Goal: Find specific page/section: Find specific page/section

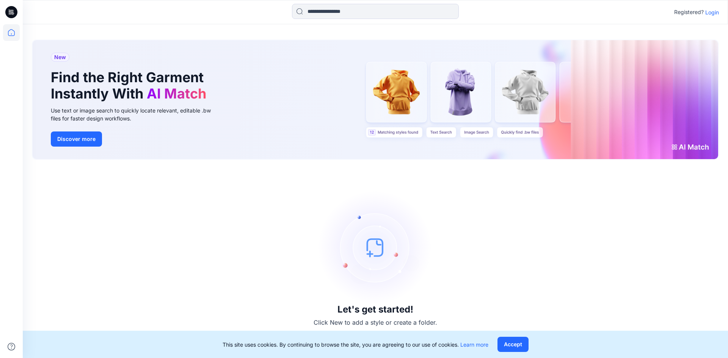
click at [710, 9] on p "Login" at bounding box center [713, 12] width 14 height 8
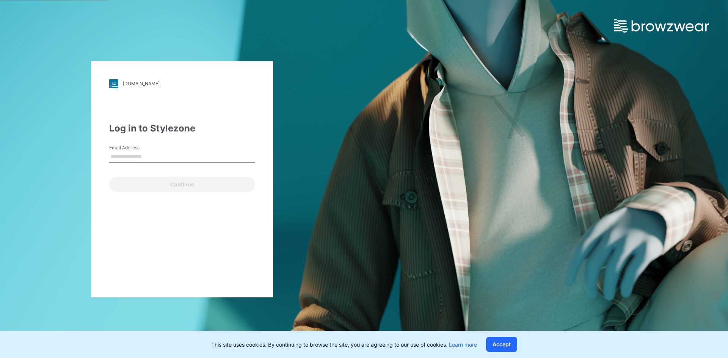
type input "**********"
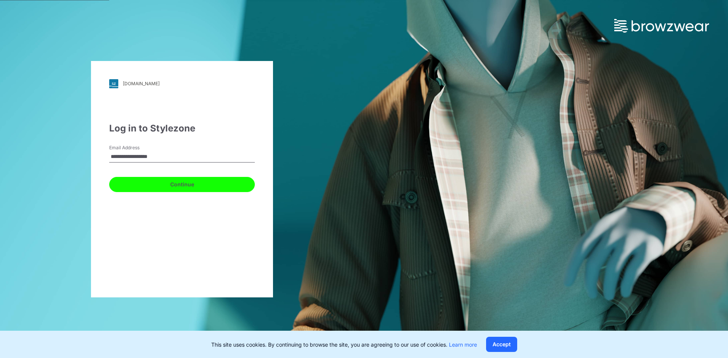
click at [203, 189] on button "Continue" at bounding box center [182, 184] width 146 height 15
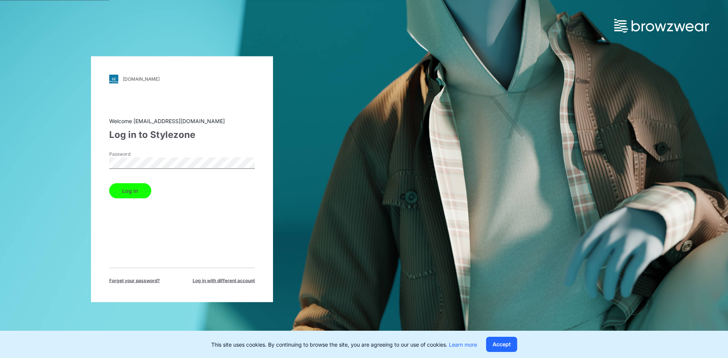
click at [145, 189] on button "Log in" at bounding box center [130, 190] width 42 height 15
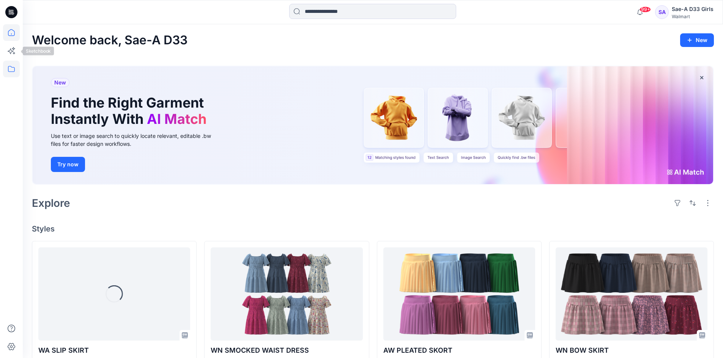
click at [14, 68] on icon at bounding box center [11, 69] width 17 height 17
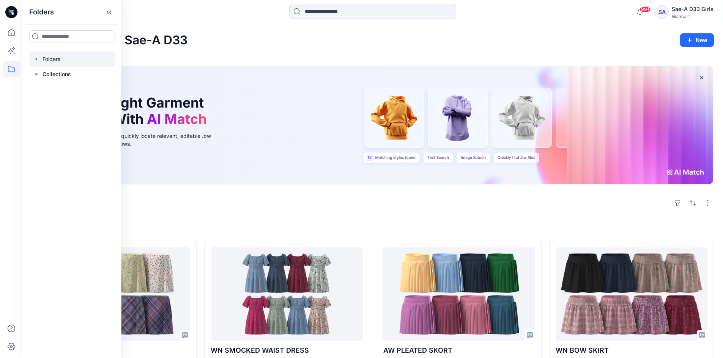
click at [38, 59] on icon "button" at bounding box center [36, 59] width 6 height 6
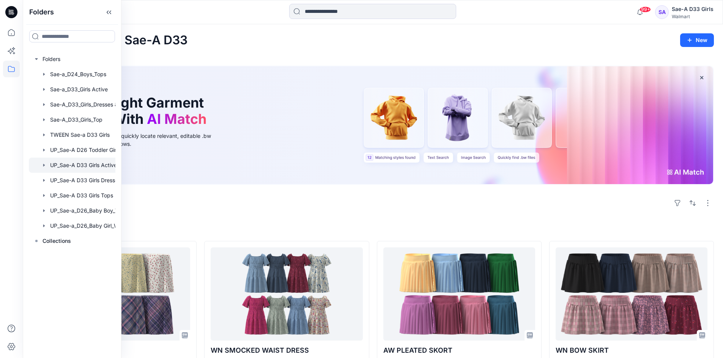
click at [99, 168] on div at bounding box center [82, 165] width 106 height 15
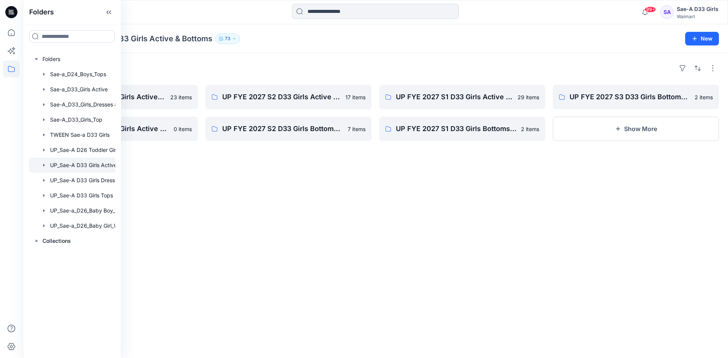
click at [400, 66] on div "Folders" at bounding box center [375, 68] width 687 height 12
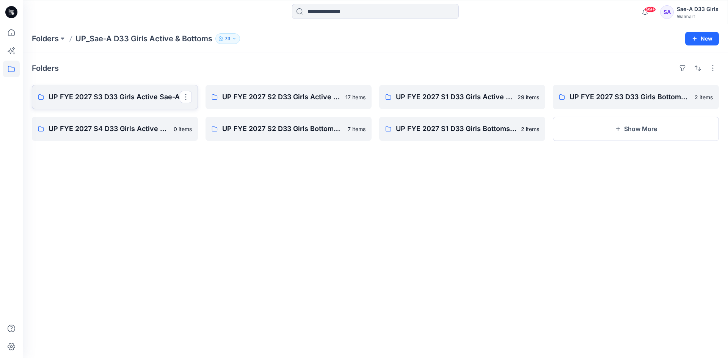
click at [138, 101] on p "UP FYE 2027 S3 D33 Girls Active Sae-A" at bounding box center [114, 97] width 131 height 11
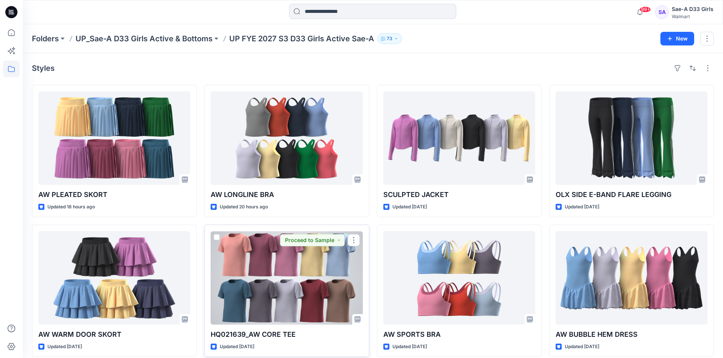
click at [286, 297] on div at bounding box center [287, 278] width 152 height 94
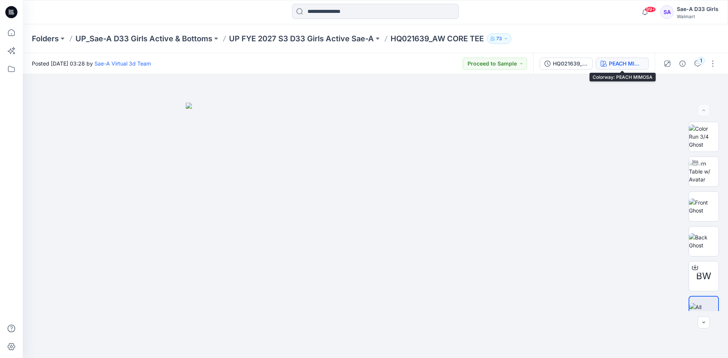
click at [634, 62] on div "PEACH MIMOSA" at bounding box center [626, 64] width 35 height 8
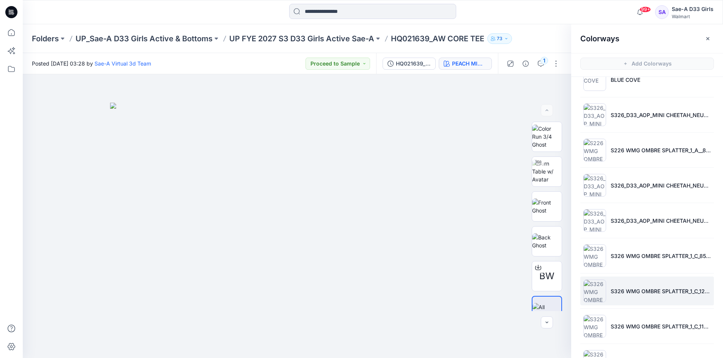
scroll to position [472, 0]
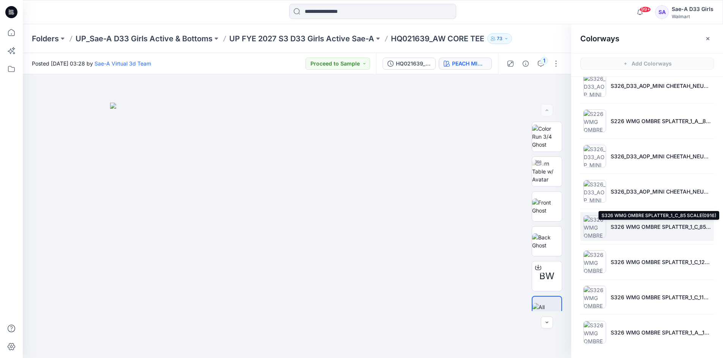
click at [648, 225] on p "S326 WMG OMBRE SPLATTER_1_C_85 SCALE(0916)" at bounding box center [660, 227] width 100 height 8
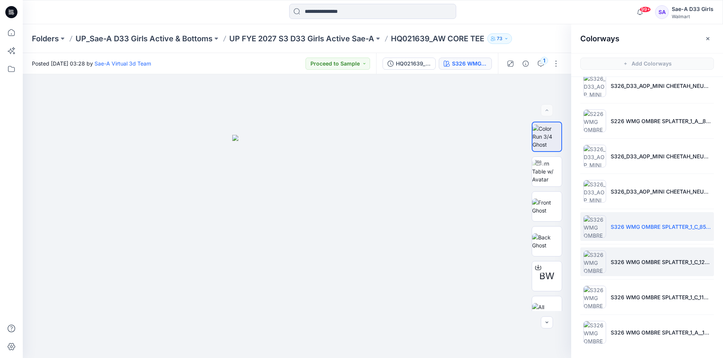
click at [659, 257] on li "S326 WMG OMBRE SPLATTER_1_C_121 SCALE(0916)" at bounding box center [647, 262] width 134 height 29
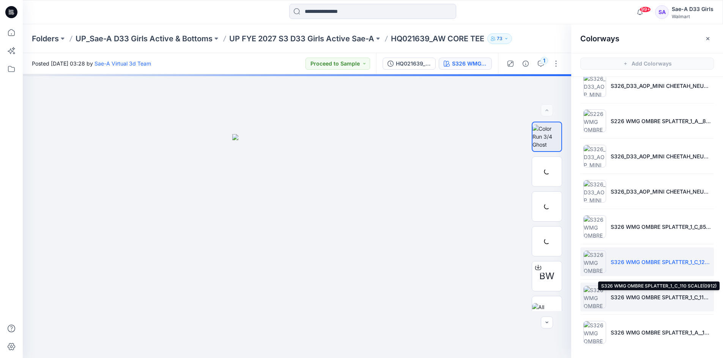
click at [663, 296] on p "S326 WMG OMBRE SPLATTER_1_C_110 SCALE(0912)" at bounding box center [660, 298] width 100 height 8
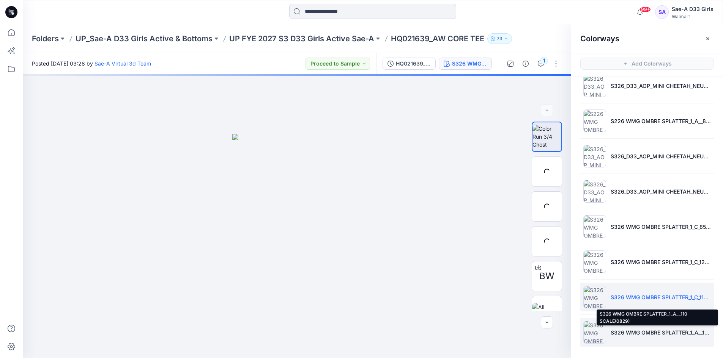
click at [668, 336] on p "S326 WMG OMBRE SPLATTER_1_A__110 SCALE(0829)" at bounding box center [660, 333] width 100 height 8
